Goal: Task Accomplishment & Management: Manage account settings

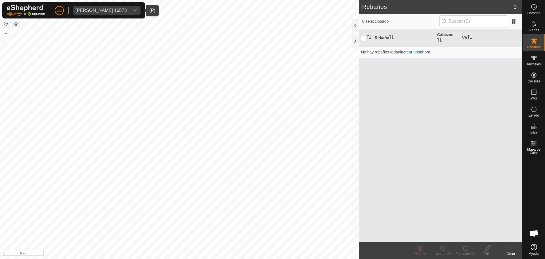
click at [115, 11] on div "[PERSON_NAME] 16573" at bounding box center [100, 10] width 51 height 5
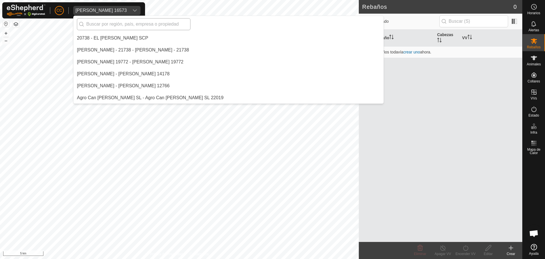
scroll to position [3158, 0]
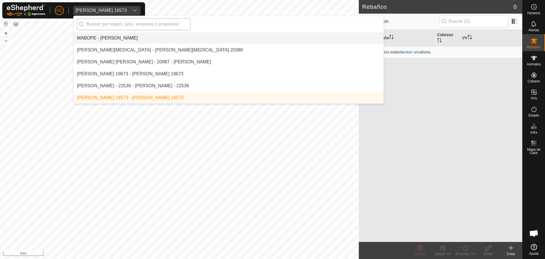
click at [123, 22] on input "text" at bounding box center [134, 24] width 114 height 12
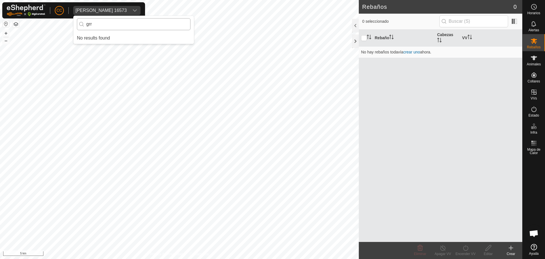
scroll to position [0, 0]
type input "gree"
click at [115, 35] on li "Greece Test - [GEOGRAPHIC_DATA] Test" at bounding box center [133, 37] width 120 height 11
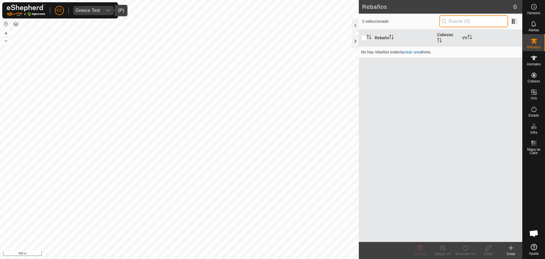
click at [457, 17] on input "text" at bounding box center [473, 21] width 69 height 12
click at [535, 55] on icon at bounding box center [533, 57] width 7 height 7
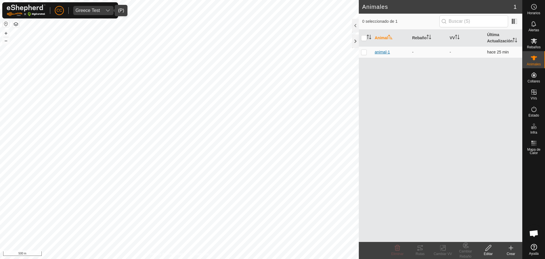
click at [377, 52] on span "animal-1" at bounding box center [382, 52] width 15 height 6
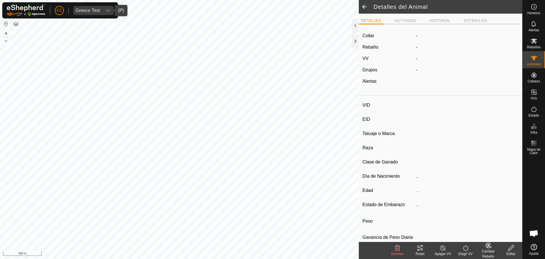
type input "animal-1"
type input "-"
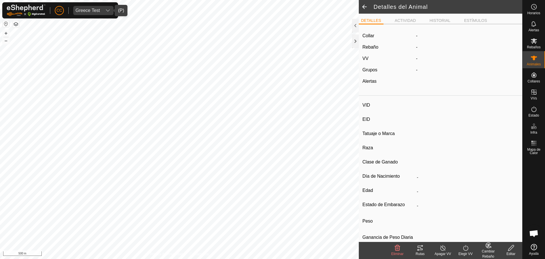
type input "0 kg"
type input "-"
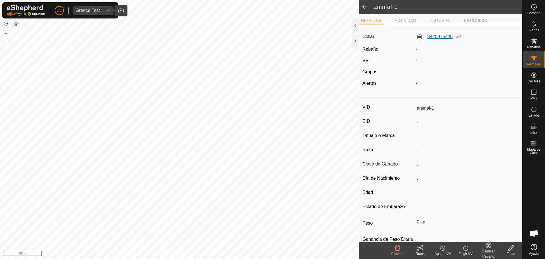
click at [448, 36] on label "3420975446" at bounding box center [434, 36] width 37 height 7
